Goal: Information Seeking & Learning: Learn about a topic

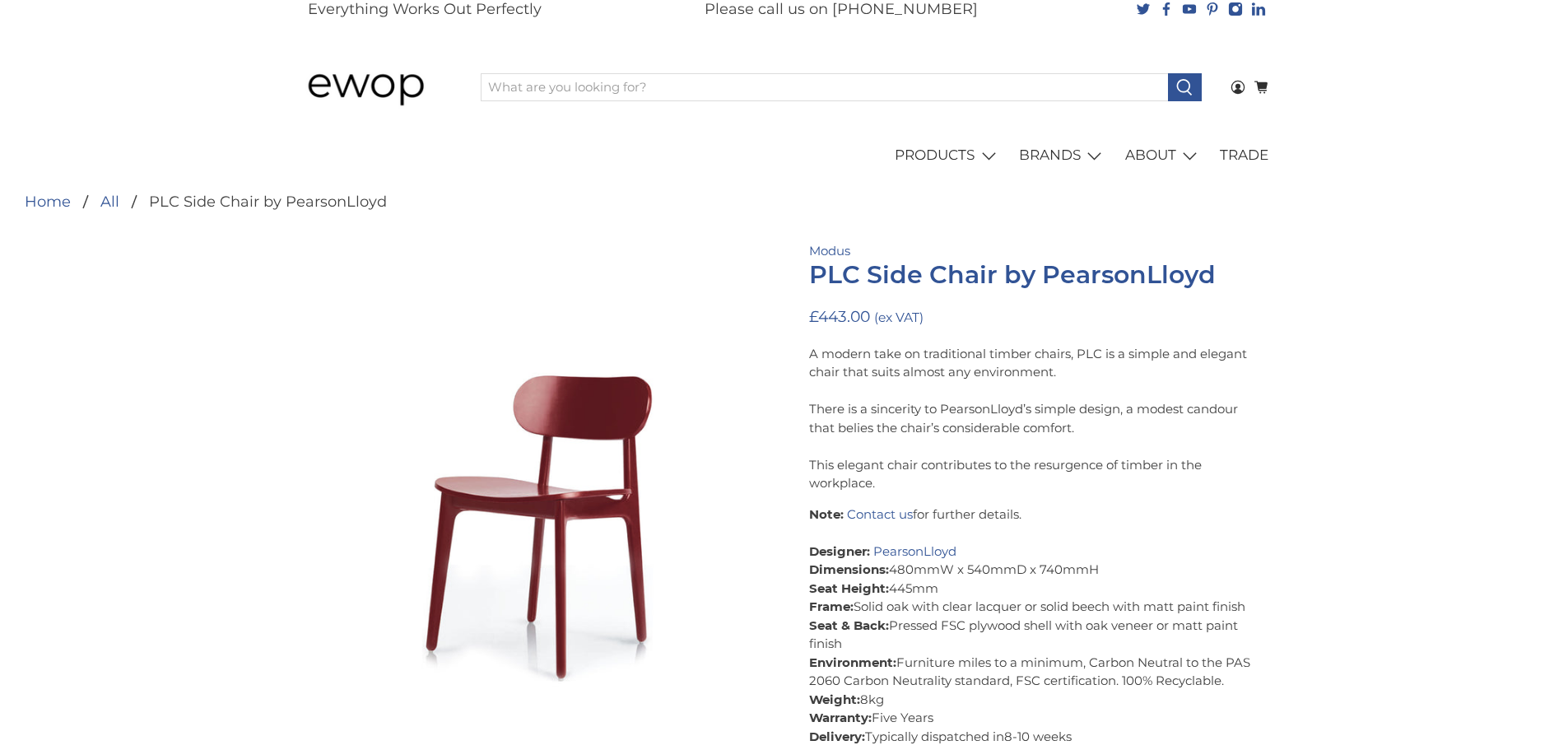
scroll to position [82, 0]
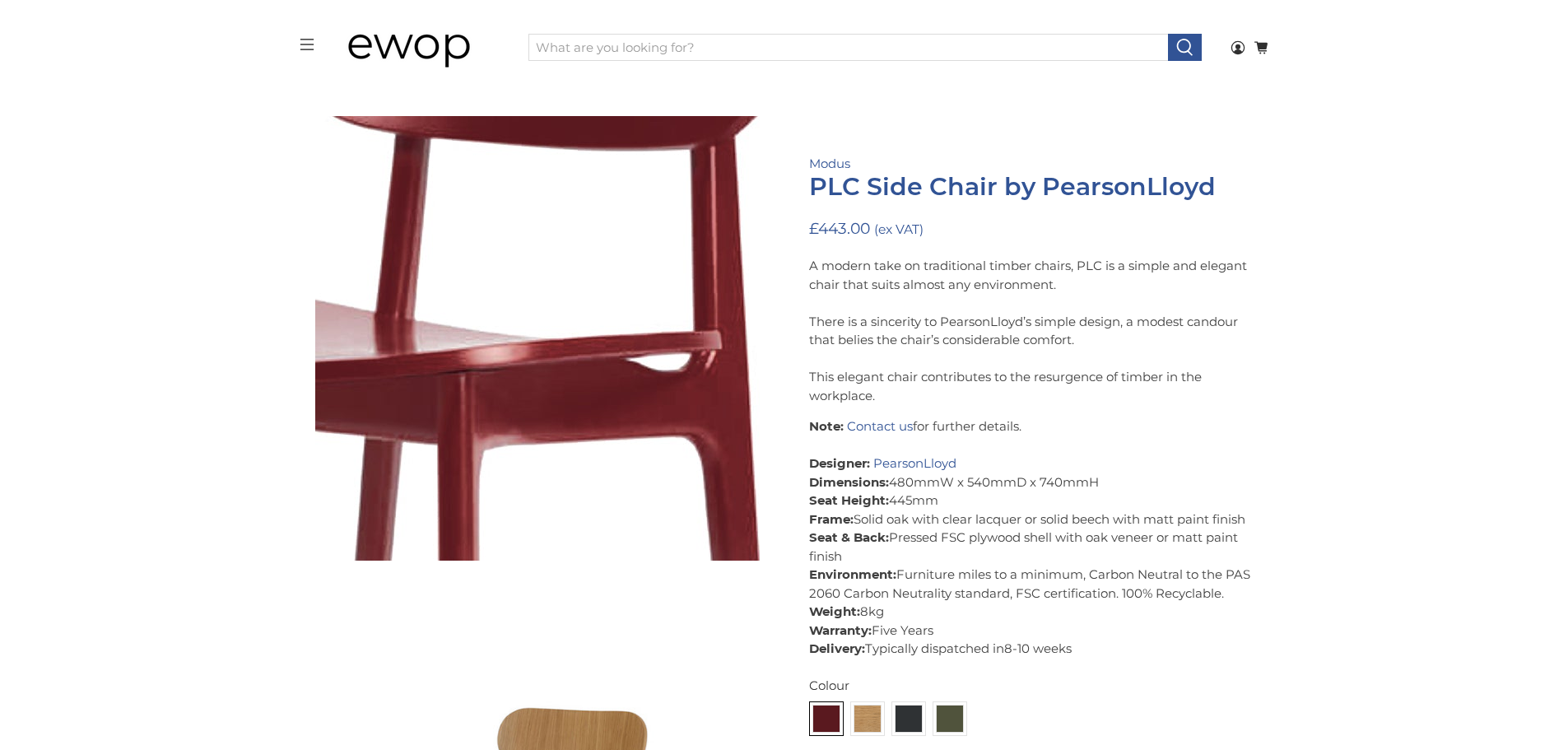
click at [598, 375] on img at bounding box center [373, 240] width 1646 height 1646
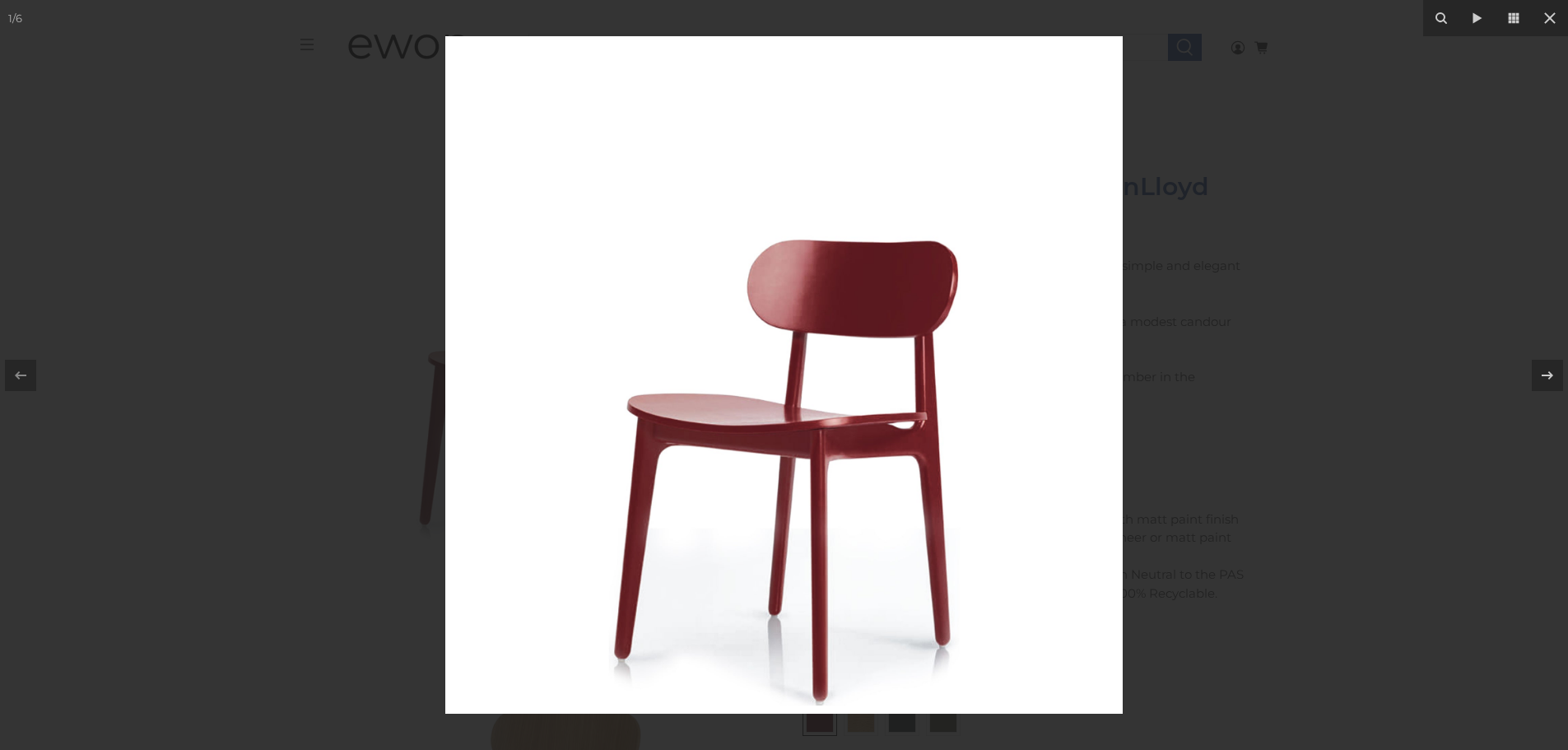
click at [737, 404] on img at bounding box center [784, 375] width 677 height 677
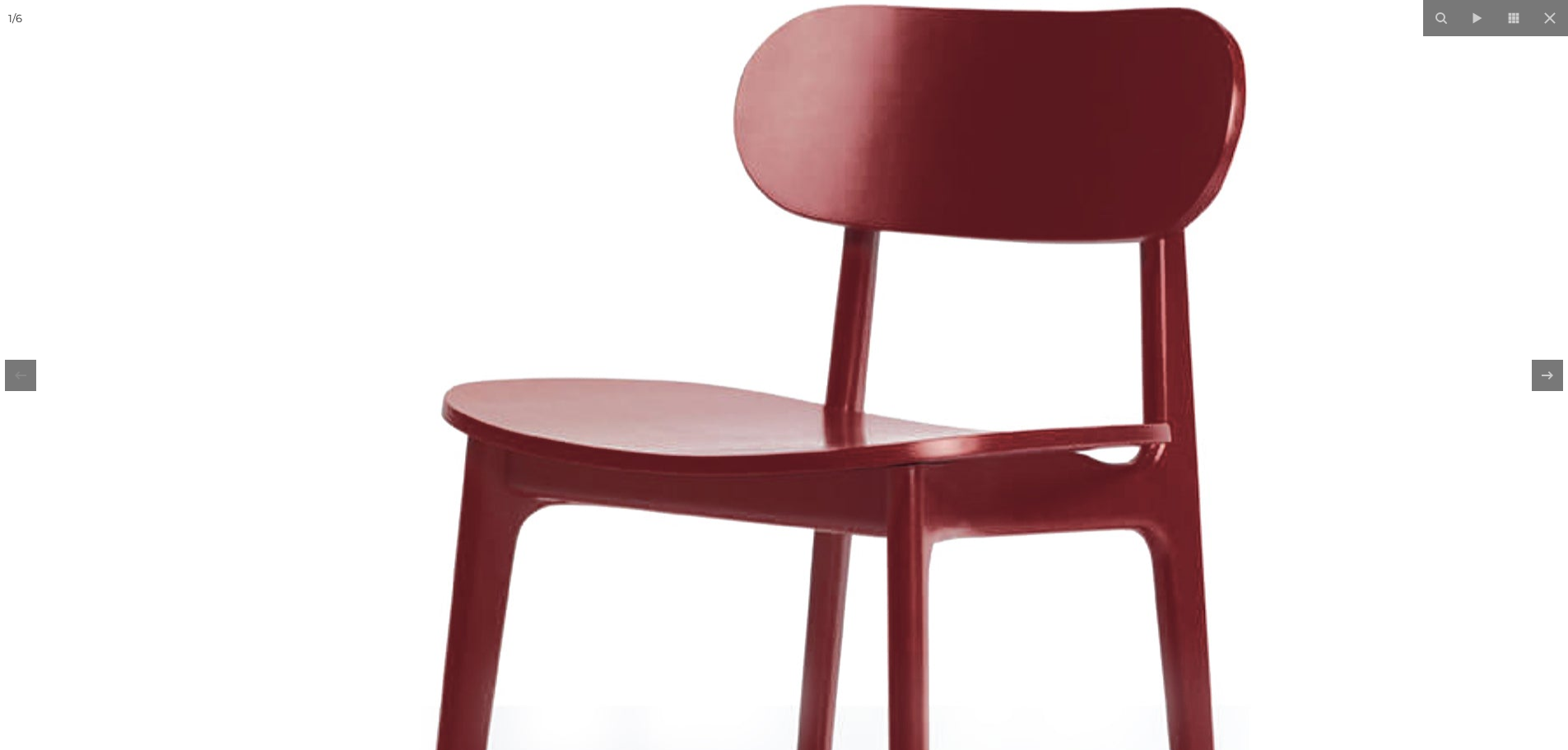
click at [737, 404] on img at bounding box center [822, 333] width 1646 height 1646
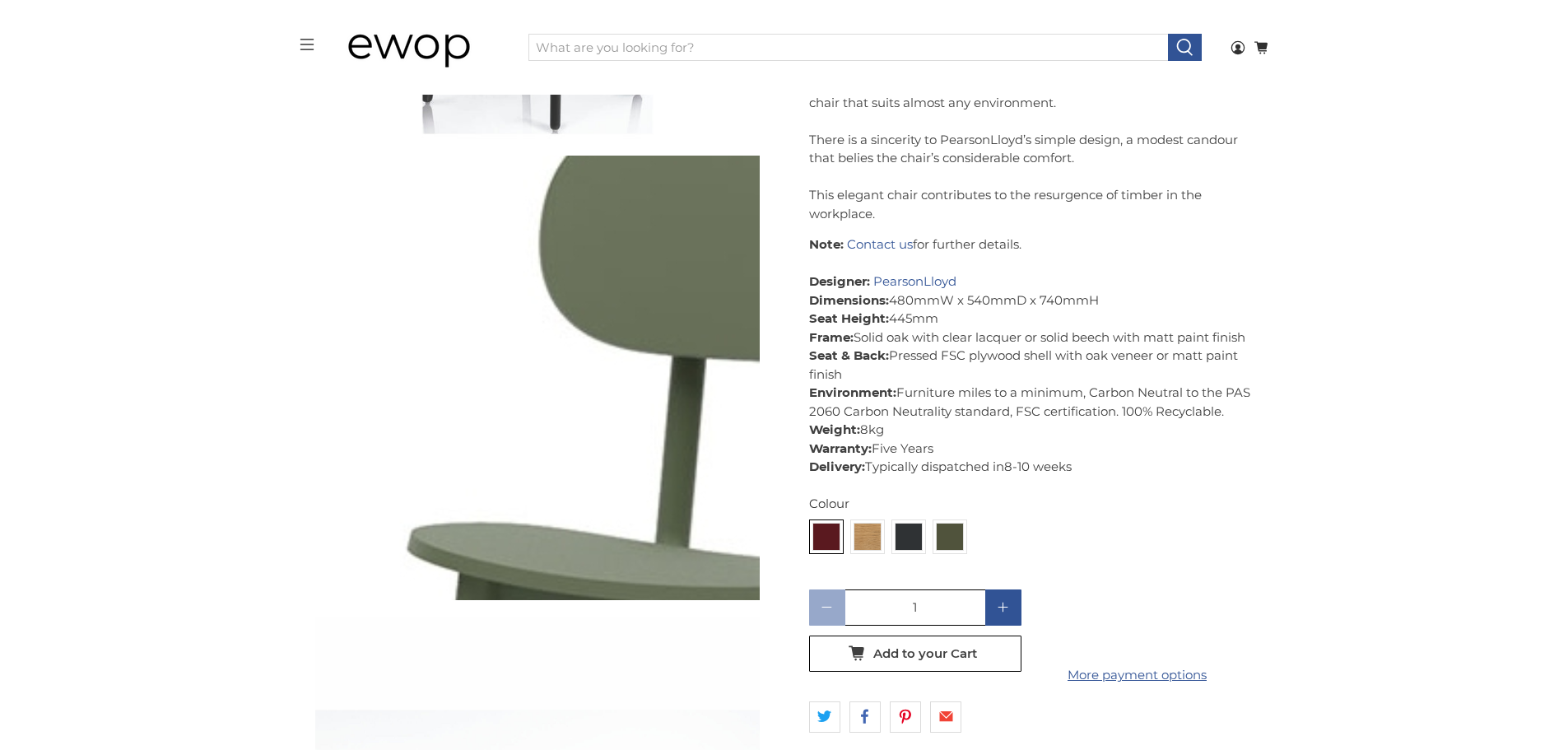
scroll to position [1428, 0]
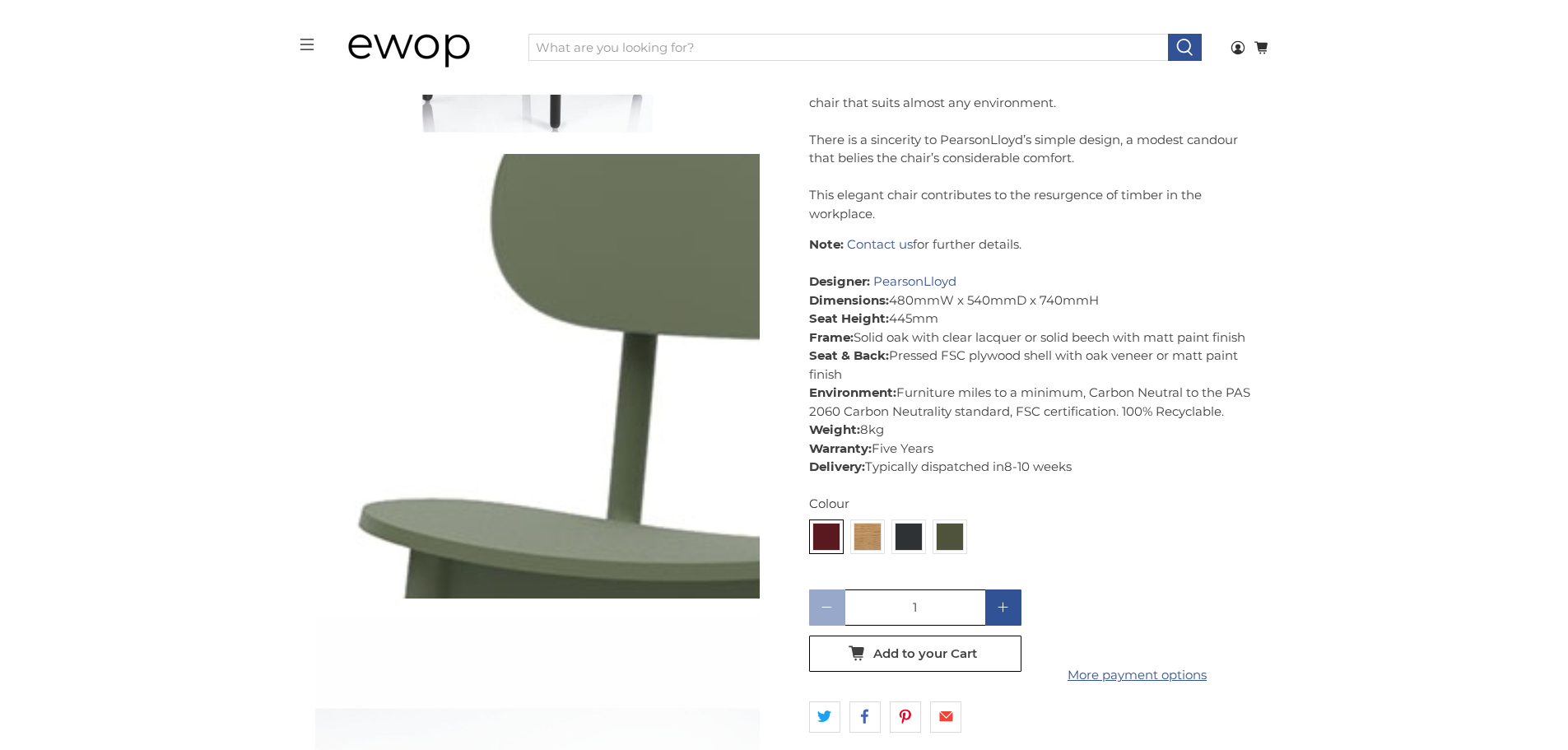
click at [453, 354] on img at bounding box center [762, 432] width 1646 height 1646
